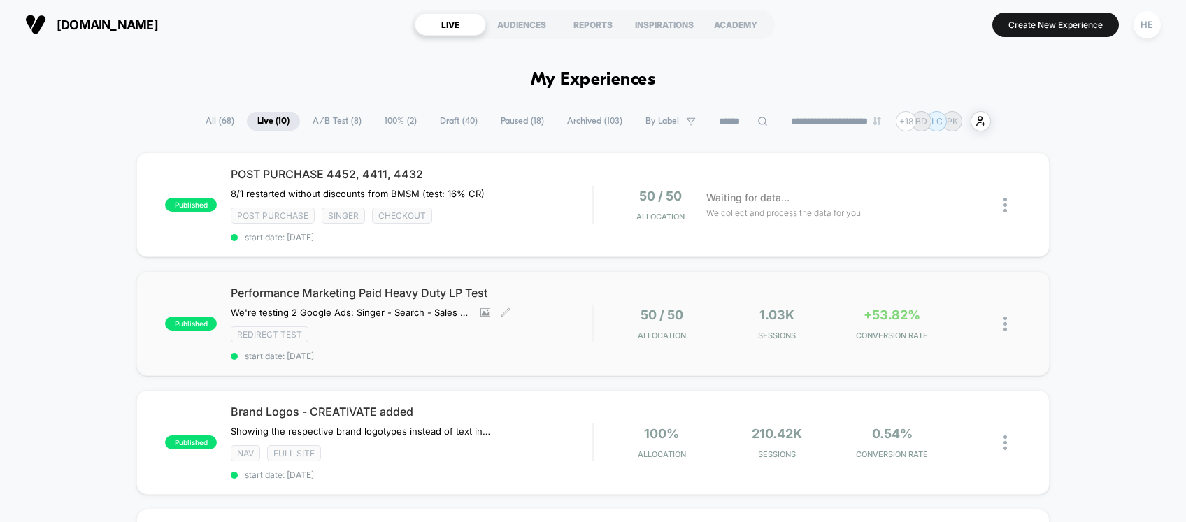
click at [542, 327] on div "Redirect Test" at bounding box center [412, 335] width 362 height 16
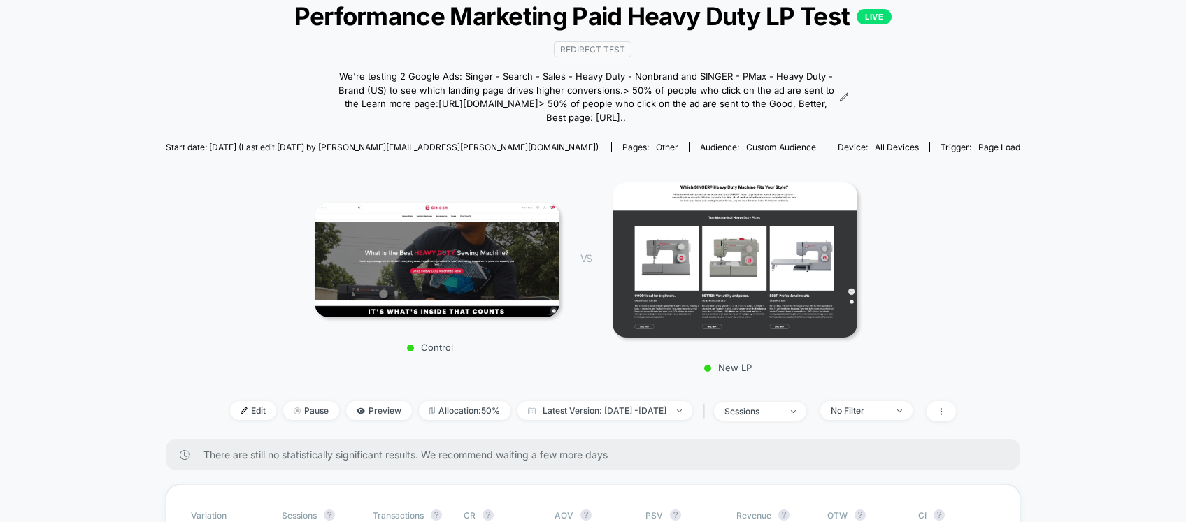
scroll to position [33, 0]
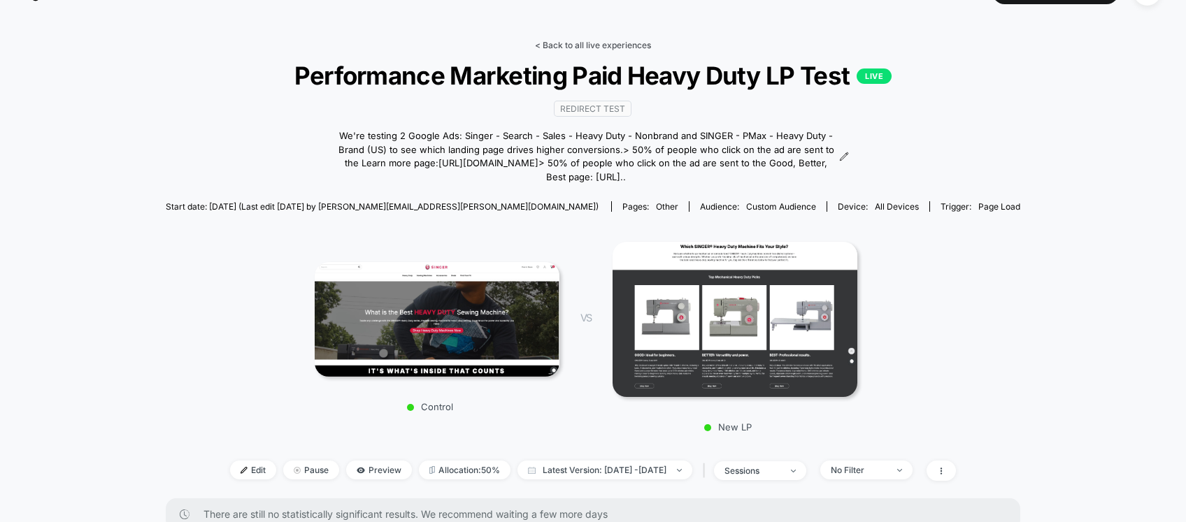
click at [567, 43] on link "< Back to all live experiences" at bounding box center [593, 45] width 116 height 10
